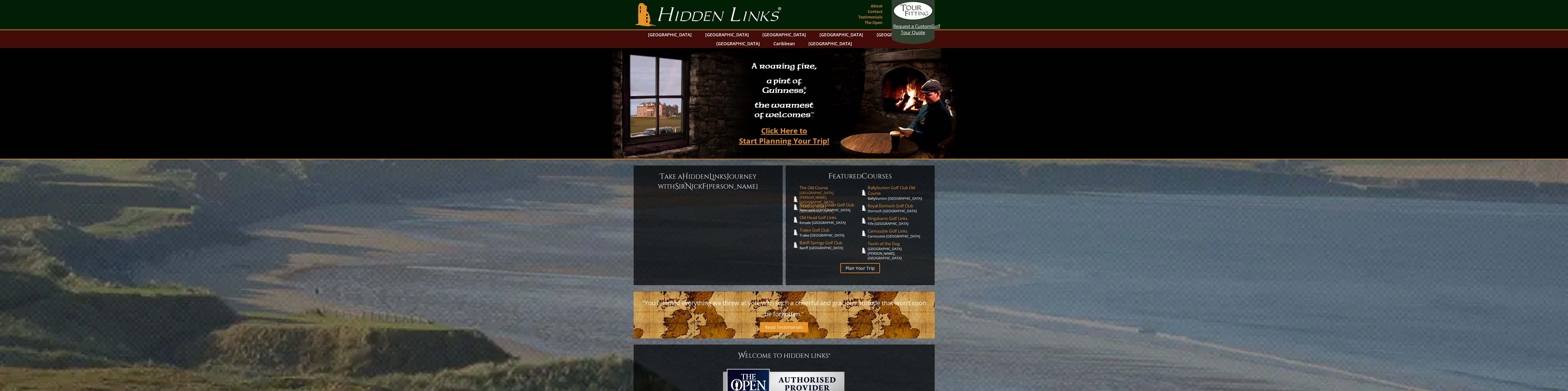
click at [818, 185] on span "The Old Course" at bounding box center [830, 188] width 61 height 5
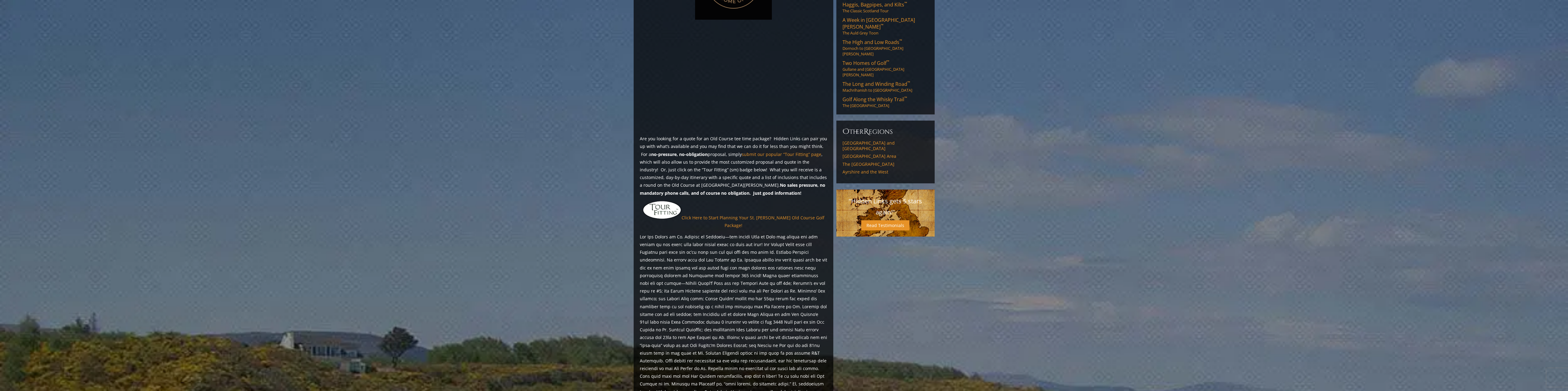
scroll to position [338, 0]
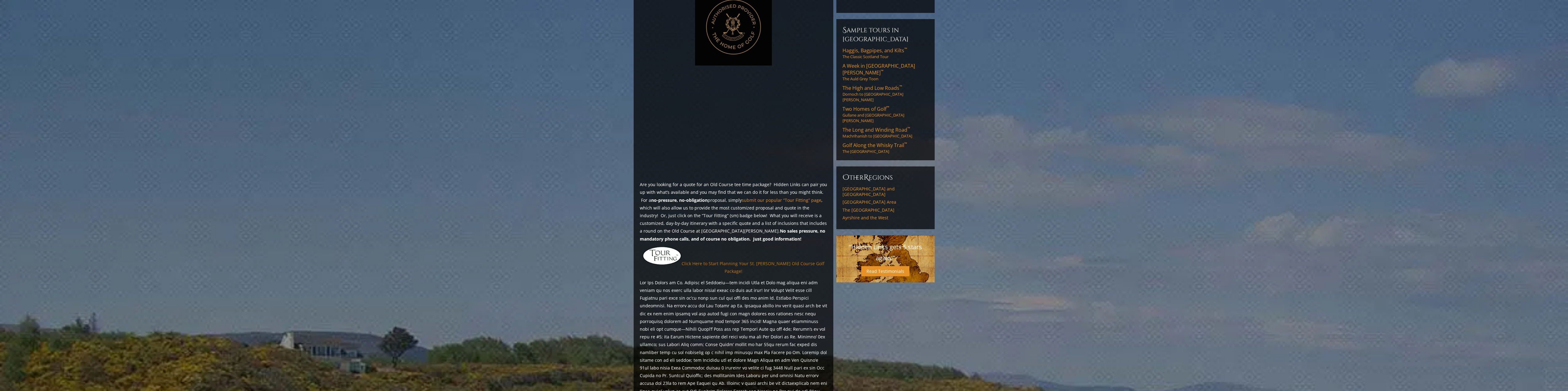
click at [772, 260] on link "Click Here to Start Planning Your St. [PERSON_NAME] Old Course Golf Package!" at bounding box center [753, 267] width 143 height 13
